Goal: Information Seeking & Learning: Learn about a topic

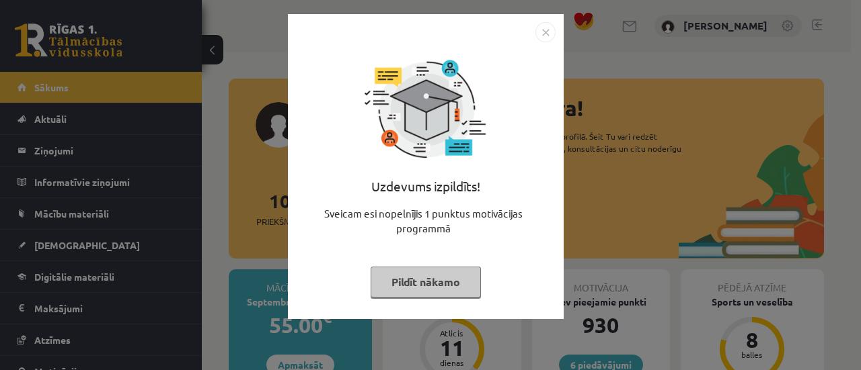
click at [433, 290] on button "Pildīt nākamo" at bounding box center [425, 282] width 110 height 31
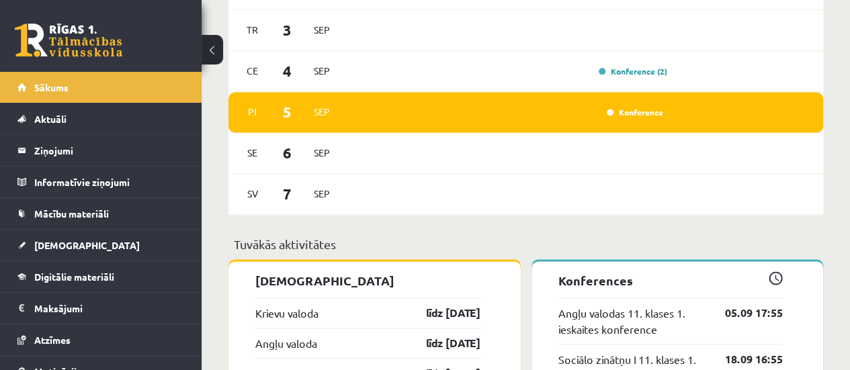
scroll to position [874, 0]
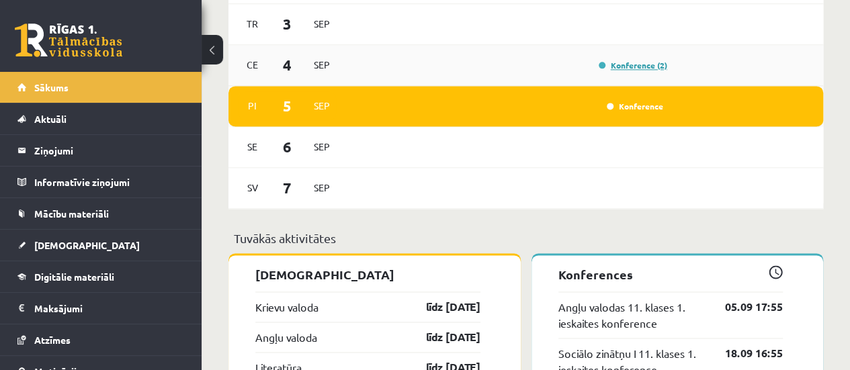
click at [656, 69] on link "Konference (2)" at bounding box center [633, 65] width 69 height 11
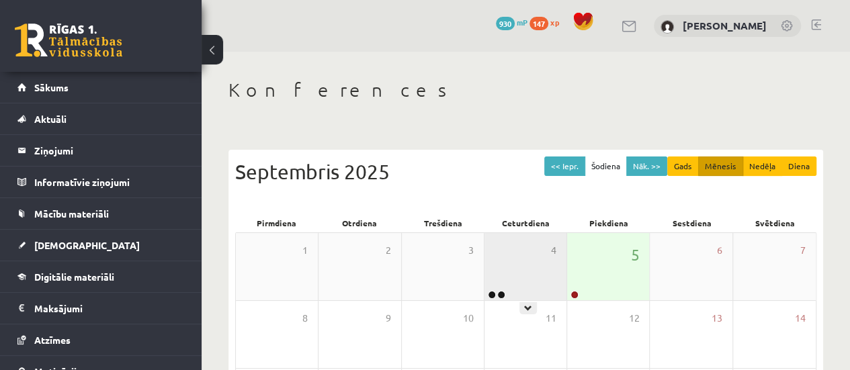
click at [520, 247] on div "4" at bounding box center [526, 266] width 82 height 67
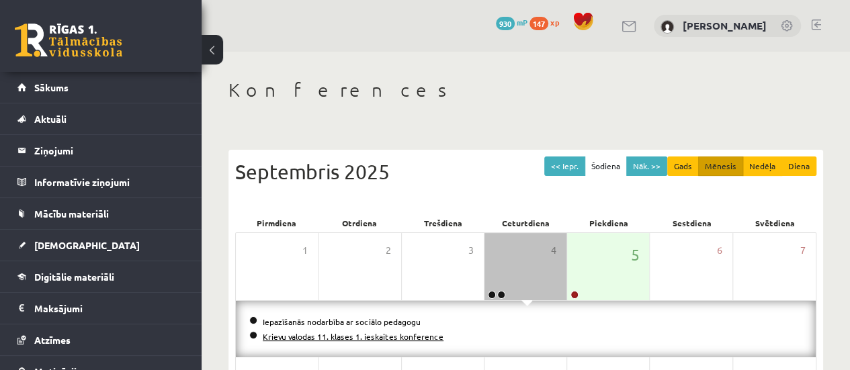
click at [367, 335] on link "Krievu valodas 11. klases 1. ieskaites konference" at bounding box center [353, 336] width 181 height 11
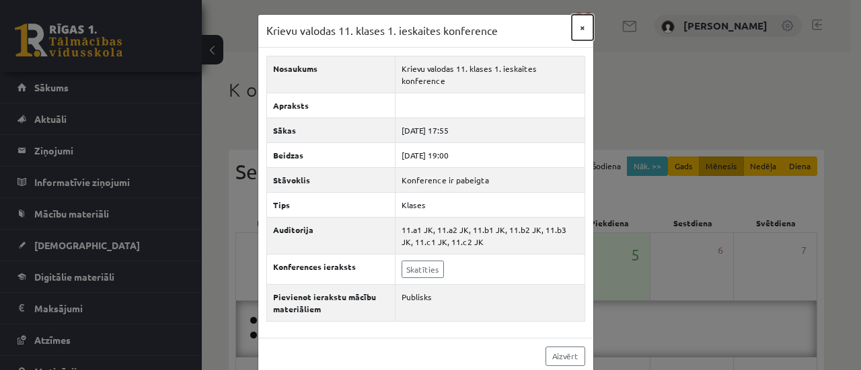
click at [571, 26] on button "×" at bounding box center [582, 28] width 22 height 26
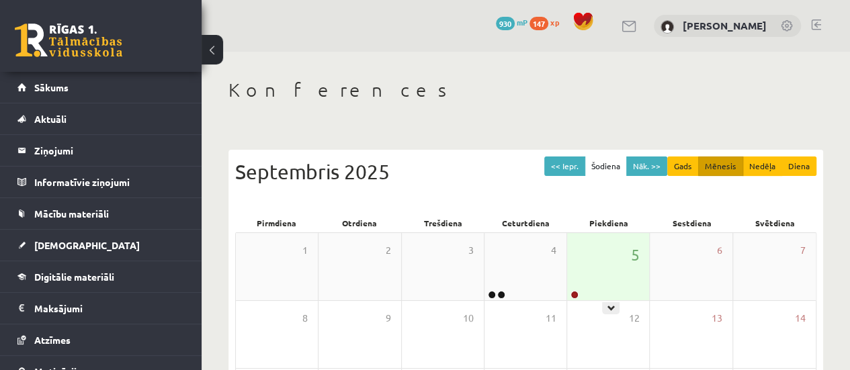
click at [589, 267] on div "5" at bounding box center [608, 266] width 82 height 67
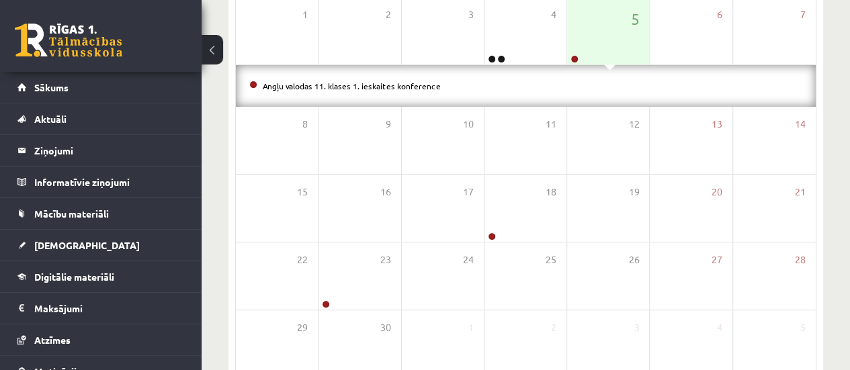
scroll to position [268, 0]
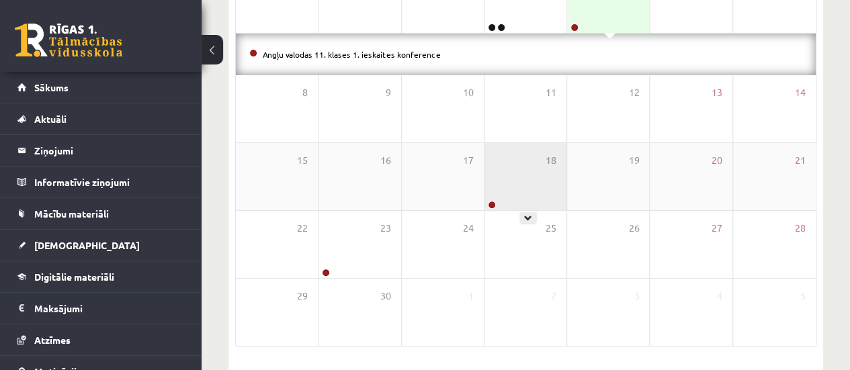
click at [543, 190] on div "18" at bounding box center [526, 176] width 82 height 67
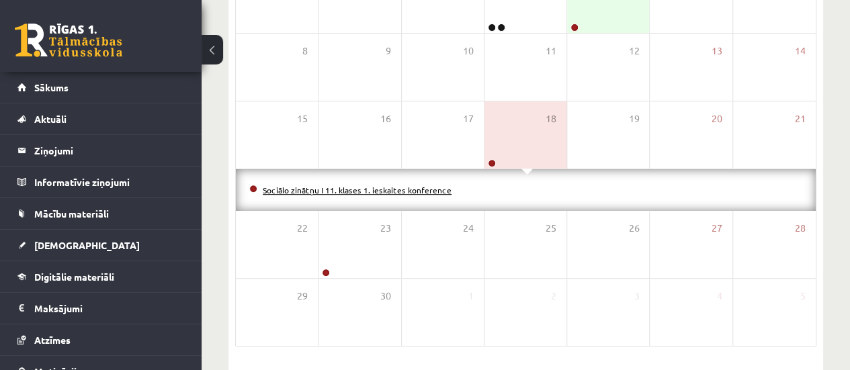
click at [400, 188] on link "Sociālo zinātņu I 11. klases 1. ieskaites konference" at bounding box center [357, 190] width 189 height 11
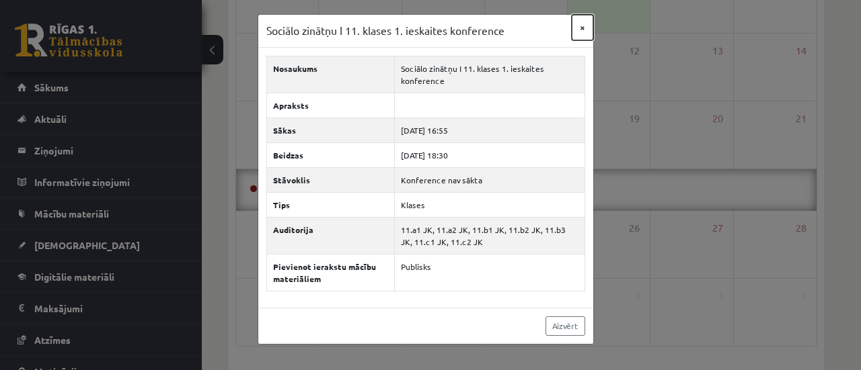
click at [588, 29] on button "×" at bounding box center [582, 28] width 22 height 26
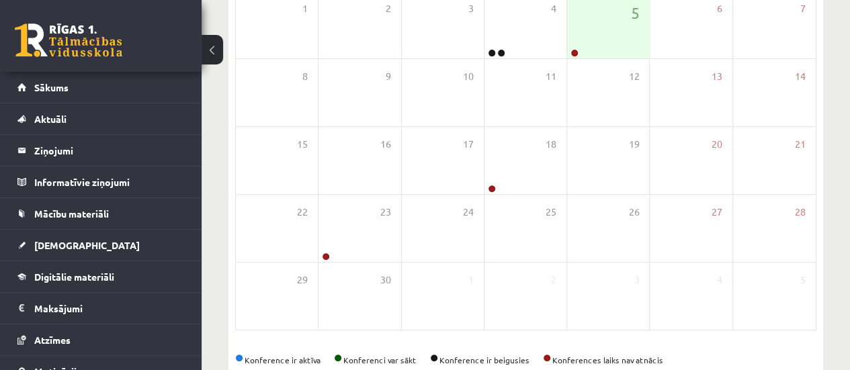
scroll to position [218, 0]
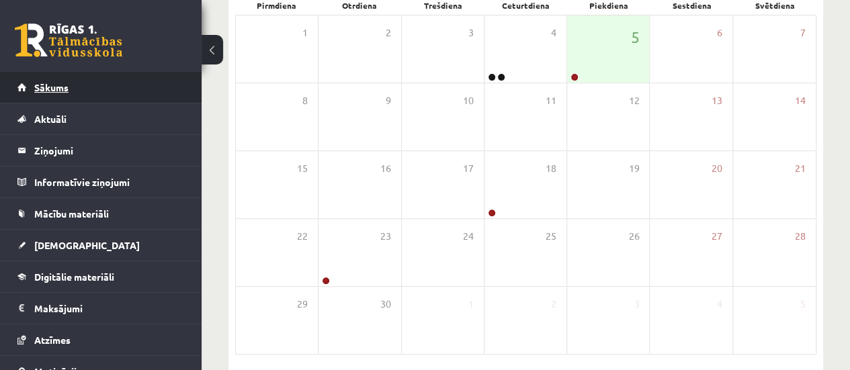
click at [151, 87] on link "Sākums" at bounding box center [100, 87] width 167 height 31
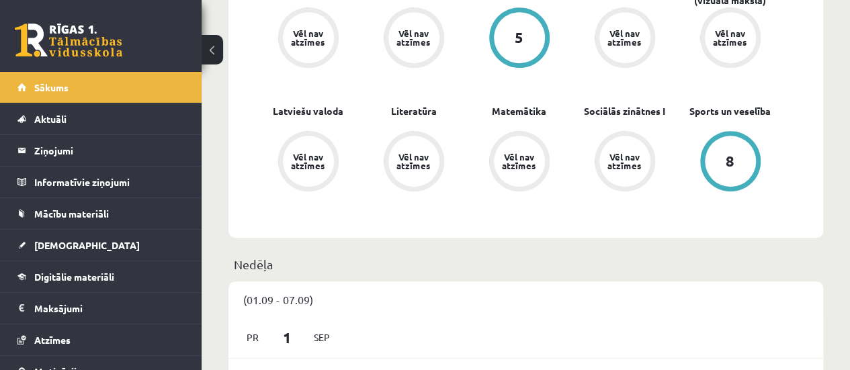
scroll to position [472, 0]
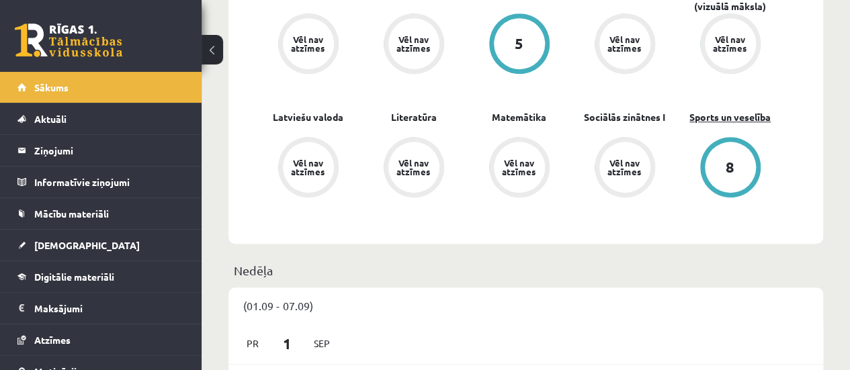
click at [750, 114] on link "Sports un veselība" at bounding box center [730, 117] width 81 height 14
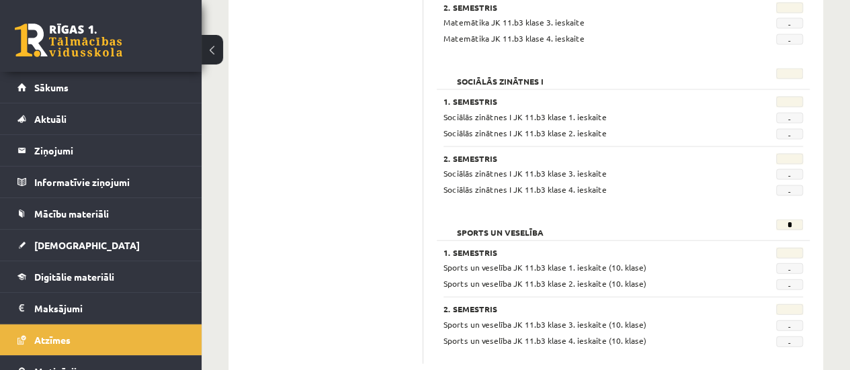
scroll to position [1390, 0]
